Goal: Task Accomplishment & Management: Use online tool/utility

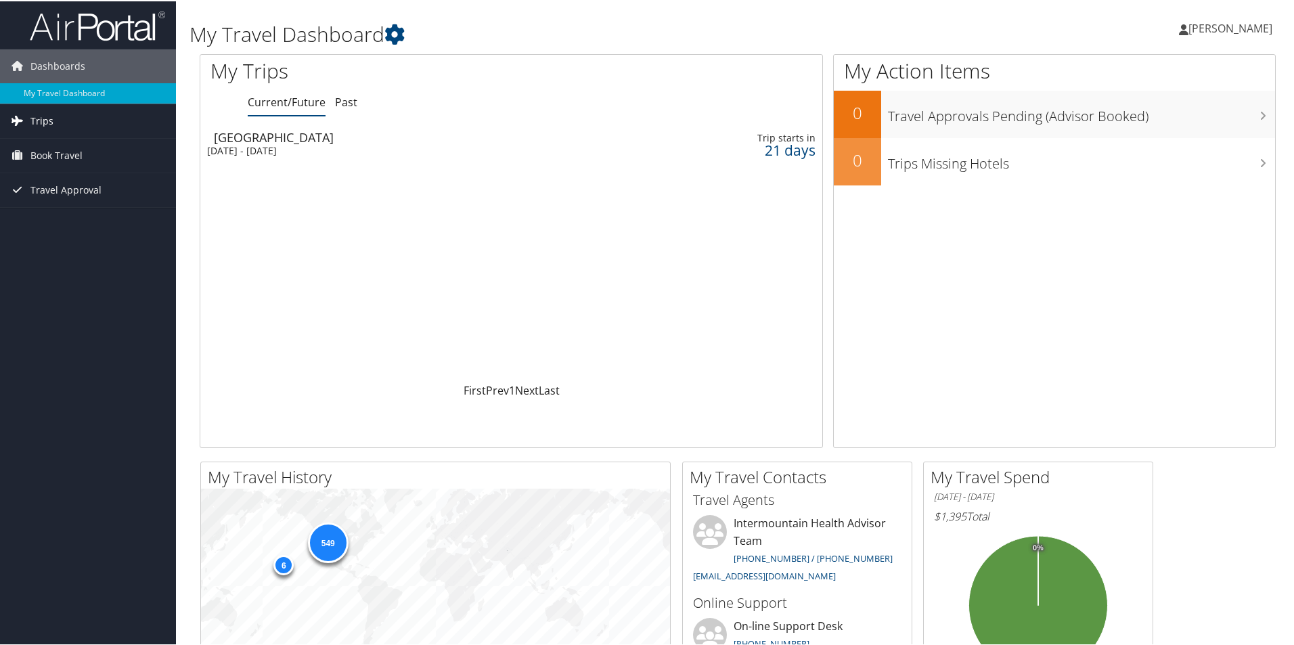
click at [62, 119] on link "Trips" at bounding box center [88, 120] width 176 height 34
click at [55, 150] on link "Current/Future Trips" at bounding box center [88, 147] width 176 height 20
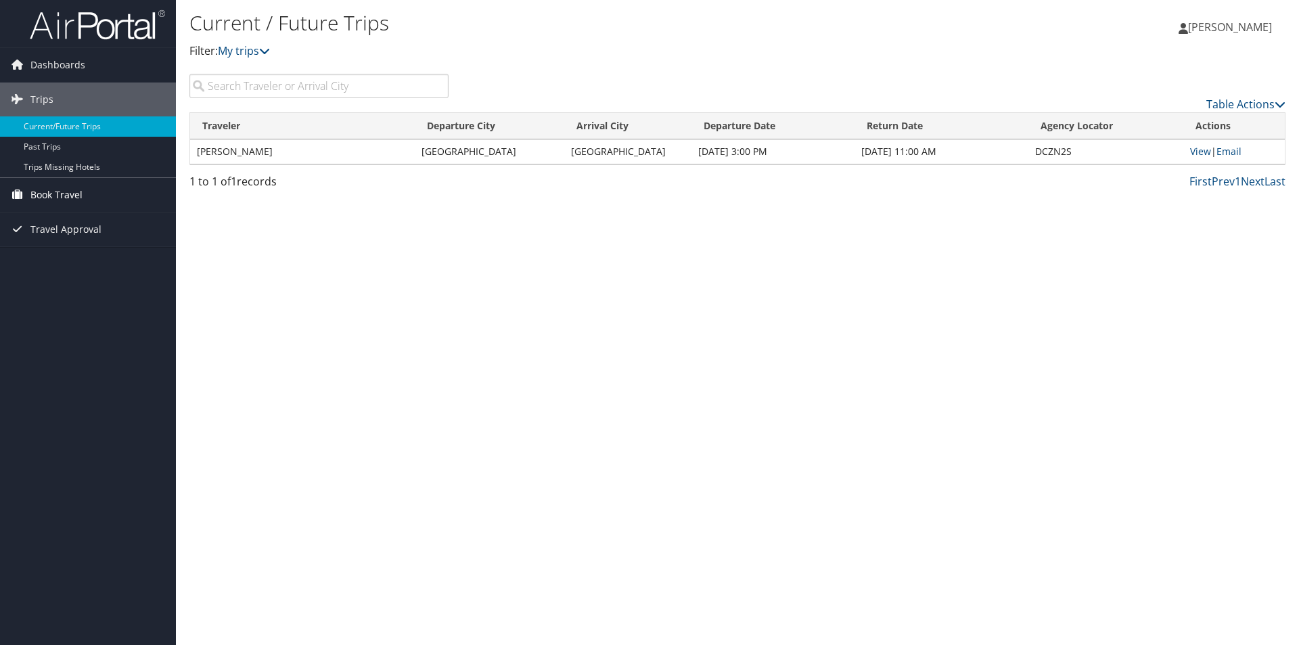
click at [48, 191] on span "Book Travel" at bounding box center [56, 195] width 52 height 34
click at [60, 260] on link "Book/Manage Online Trips" at bounding box center [88, 262] width 176 height 20
